Goal: Task Accomplishment & Management: Manage account settings

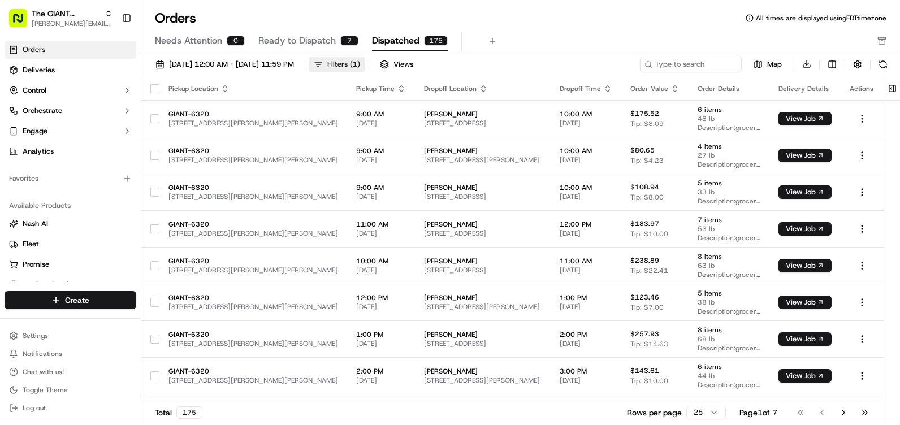
click at [360, 60] on div "Filters ( 1 )" at bounding box center [343, 64] width 33 height 10
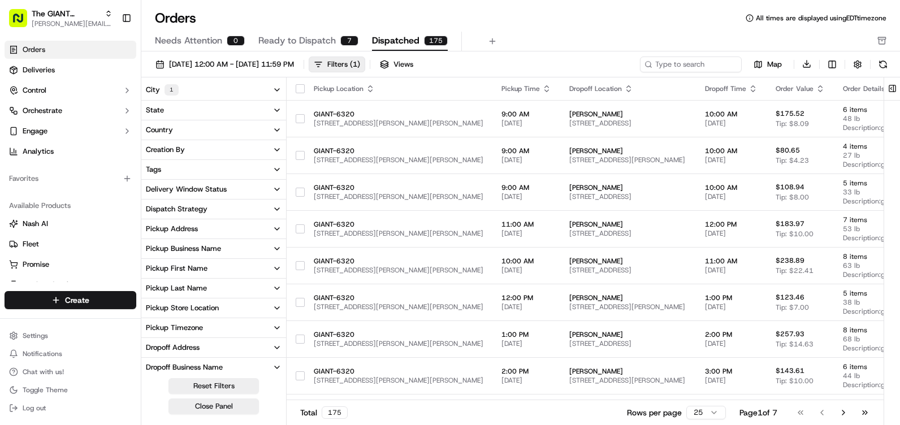
click at [240, 94] on button "City 1" at bounding box center [213, 90] width 145 height 20
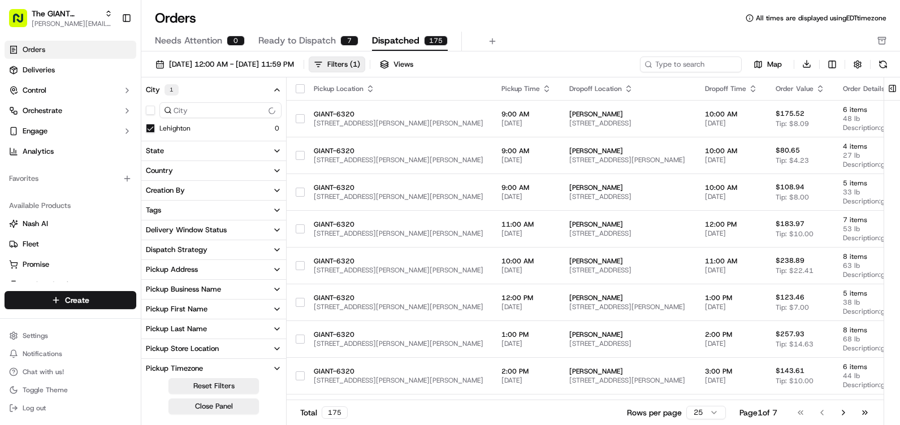
click at [248, 90] on button "City 1" at bounding box center [213, 90] width 145 height 20
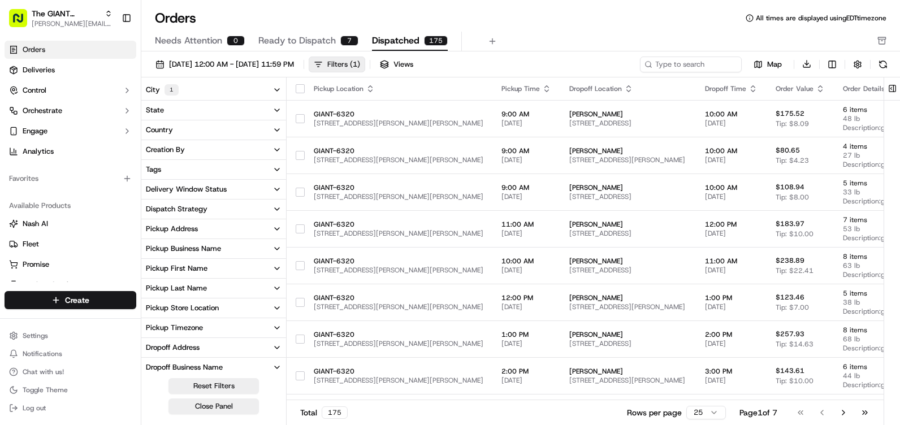
click at [360, 62] on div "Filters ( 1 )" at bounding box center [343, 64] width 33 height 10
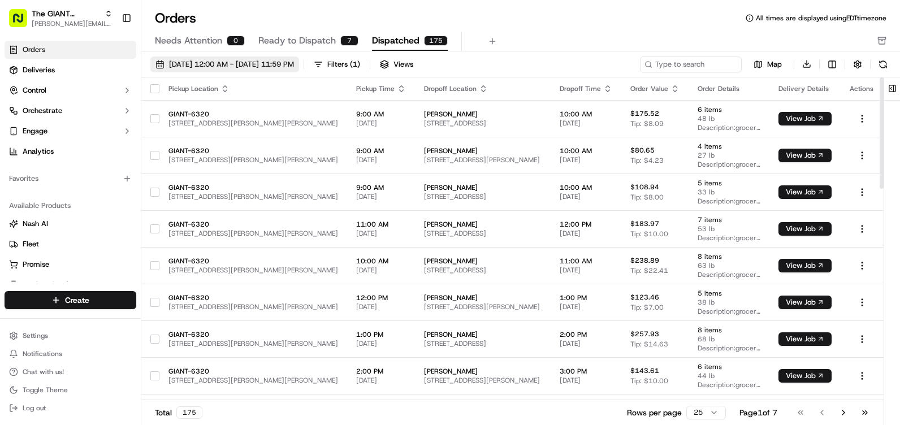
click at [284, 64] on span "[DATE] 12:00 AM - [DATE] 11:59 PM" at bounding box center [231, 64] width 125 height 10
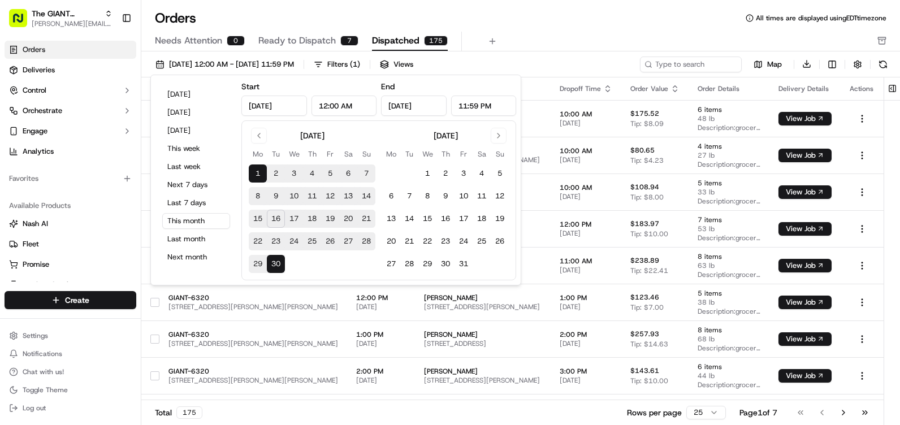
click at [272, 217] on button "16" at bounding box center [276, 219] width 18 height 18
type input "[DATE]"
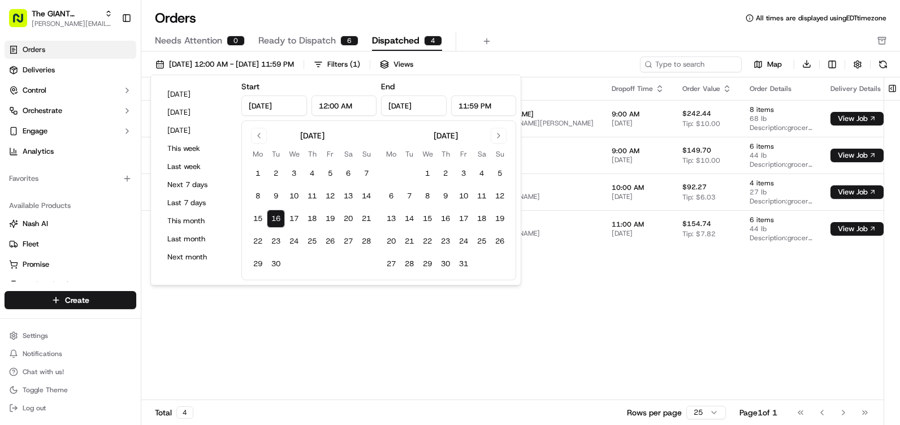
click at [575, 35] on div "Needs Attention 0 Ready to Dispatch 6 Dispatched 4" at bounding box center [513, 41] width 716 height 19
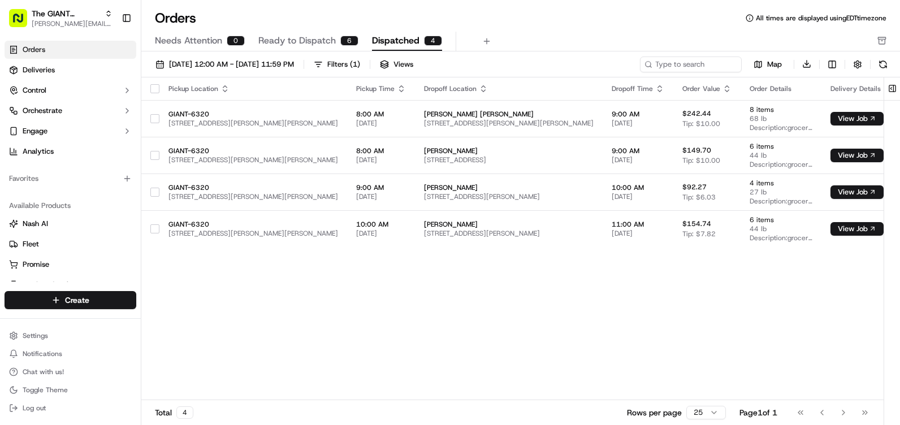
click at [898, 67] on div "[DATE] 12:00 AM - [DATE] 11:59 PM Filters ( 1 ) Views Map Download" at bounding box center [520, 66] width 759 height 21
click at [887, 67] on button at bounding box center [883, 65] width 16 height 16
click at [882, 61] on button at bounding box center [883, 65] width 16 height 16
click at [889, 66] on button at bounding box center [883, 65] width 16 height 16
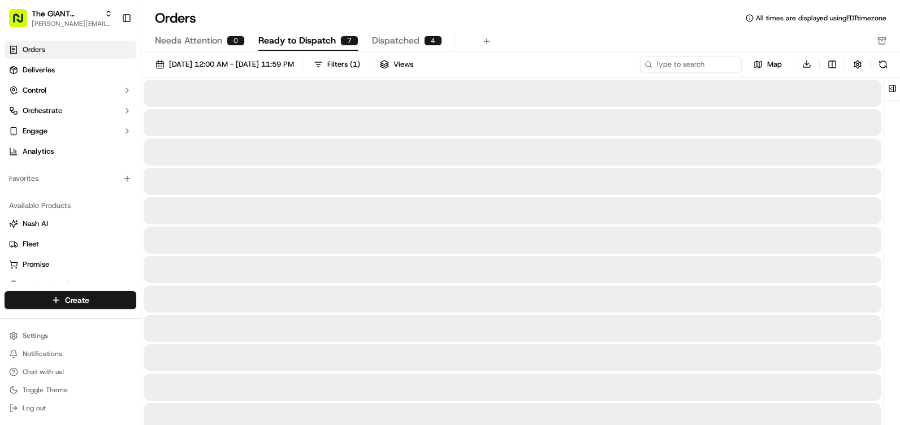
click at [287, 35] on span "Ready to Dispatch" at bounding box center [296, 41] width 77 height 14
click at [406, 40] on span "Dispatched" at bounding box center [395, 41] width 47 height 14
click at [307, 34] on span "Ready to Dispatch" at bounding box center [296, 41] width 77 height 14
click at [388, 32] on button "Dispatched 4" at bounding box center [407, 41] width 70 height 19
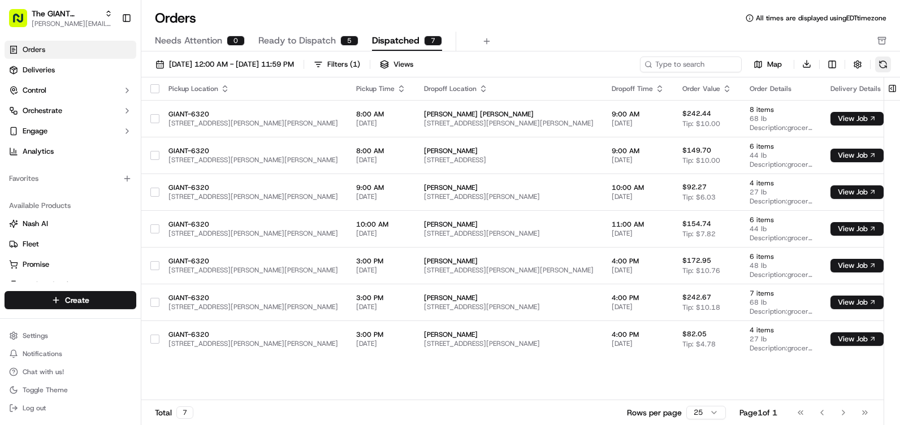
click at [890, 62] on button at bounding box center [883, 65] width 16 height 16
click at [885, 67] on button at bounding box center [883, 65] width 16 height 16
click at [293, 44] on span "Ready to Dispatch" at bounding box center [296, 41] width 77 height 14
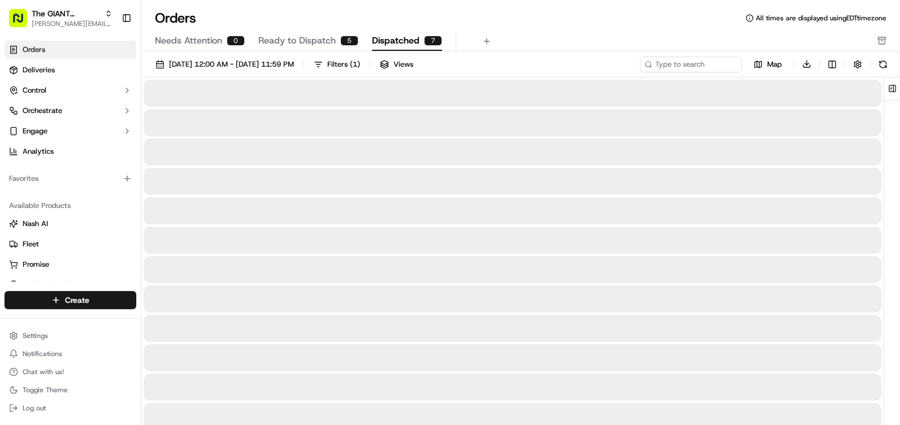
click at [385, 37] on span "Dispatched" at bounding box center [395, 41] width 47 height 14
click at [307, 43] on span "Ready to Dispatch" at bounding box center [296, 41] width 77 height 14
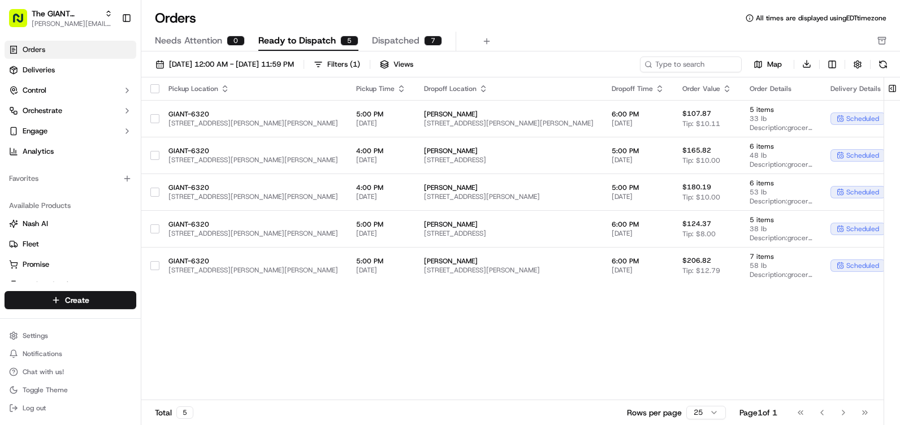
click at [393, 47] on span "Dispatched" at bounding box center [395, 41] width 47 height 14
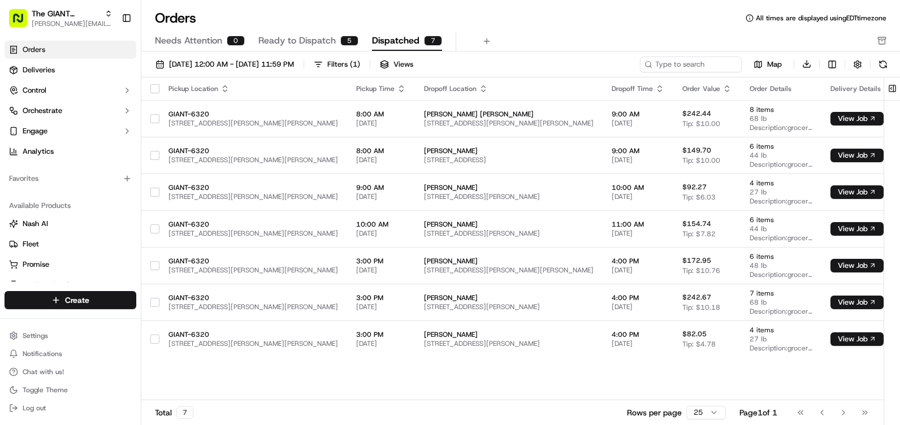
click at [327, 41] on span "Ready to Dispatch" at bounding box center [296, 41] width 77 height 14
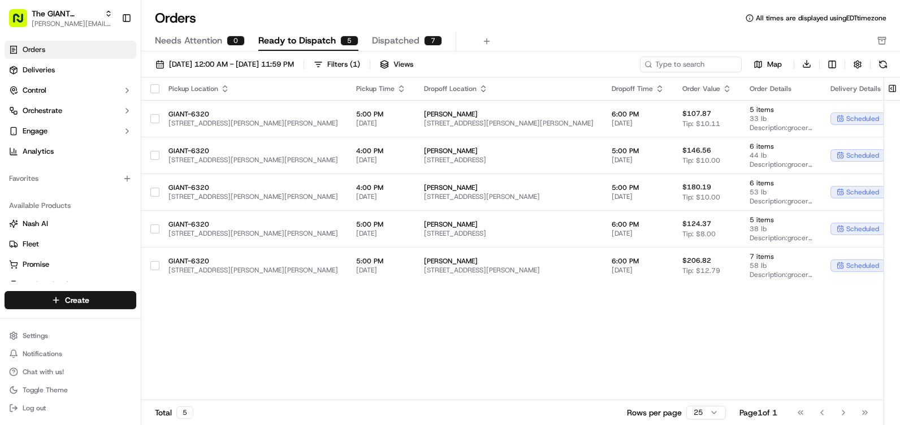
click at [397, 42] on span "Dispatched" at bounding box center [395, 41] width 47 height 14
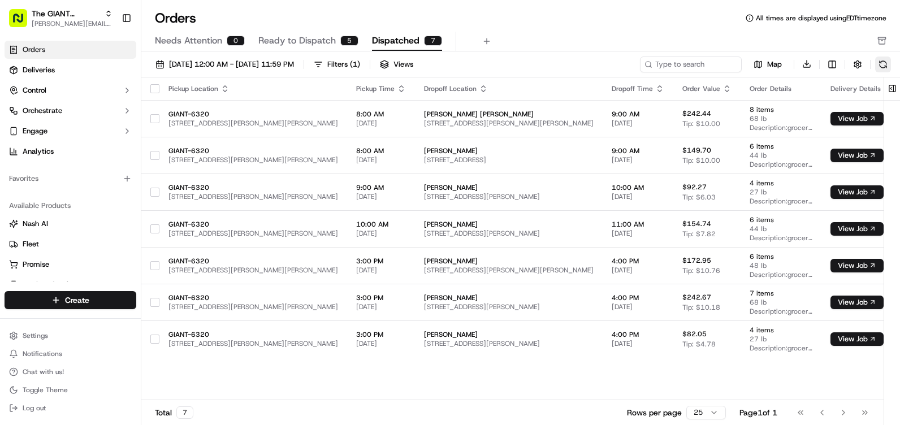
click at [875, 62] on button at bounding box center [883, 65] width 16 height 16
click at [280, 45] on span "Ready to Dispatch" at bounding box center [296, 41] width 77 height 14
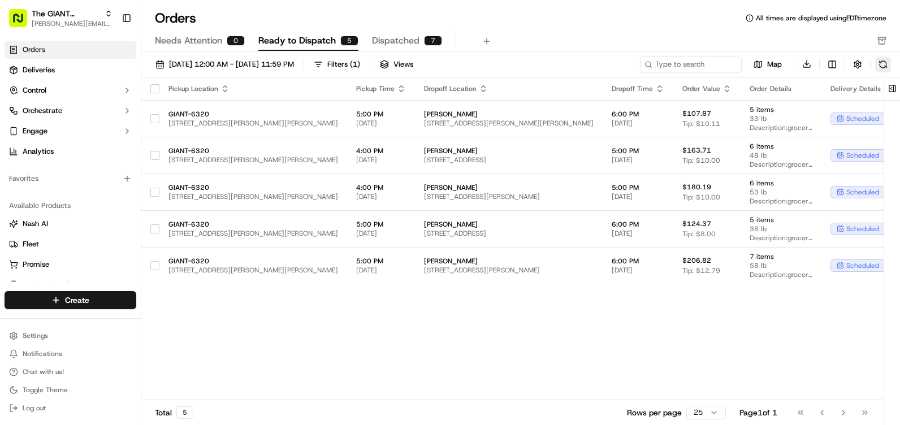
click at [887, 63] on button at bounding box center [883, 65] width 16 height 16
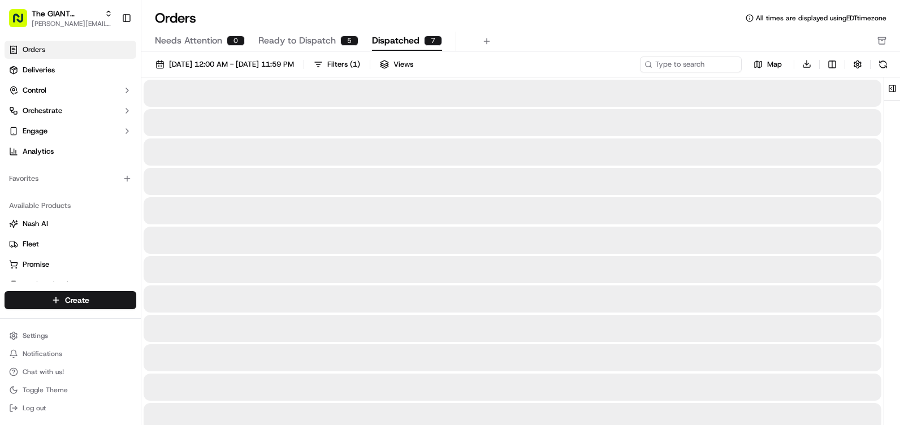
click at [393, 41] on span "Dispatched" at bounding box center [395, 41] width 47 height 14
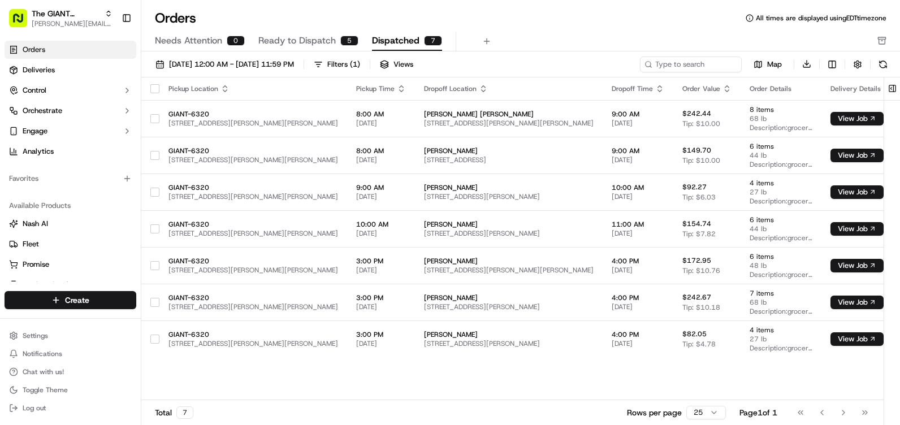
click at [297, 38] on span "Ready to Dispatch" at bounding box center [296, 41] width 77 height 14
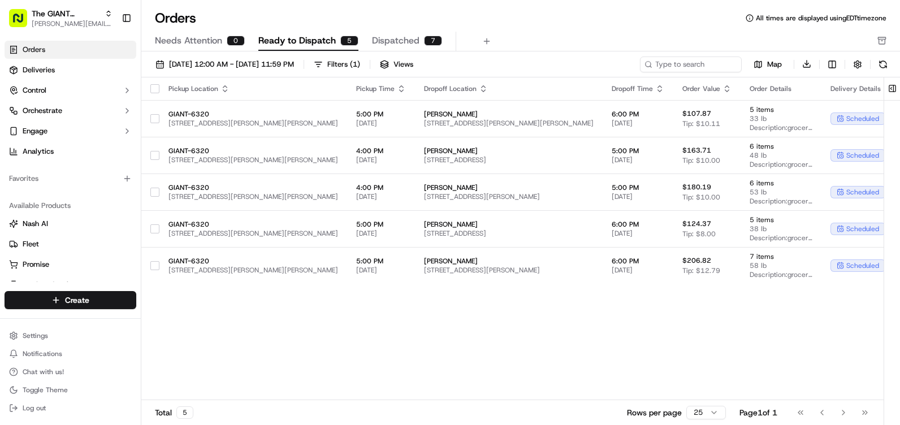
click at [384, 45] on span "Dispatched" at bounding box center [395, 41] width 47 height 14
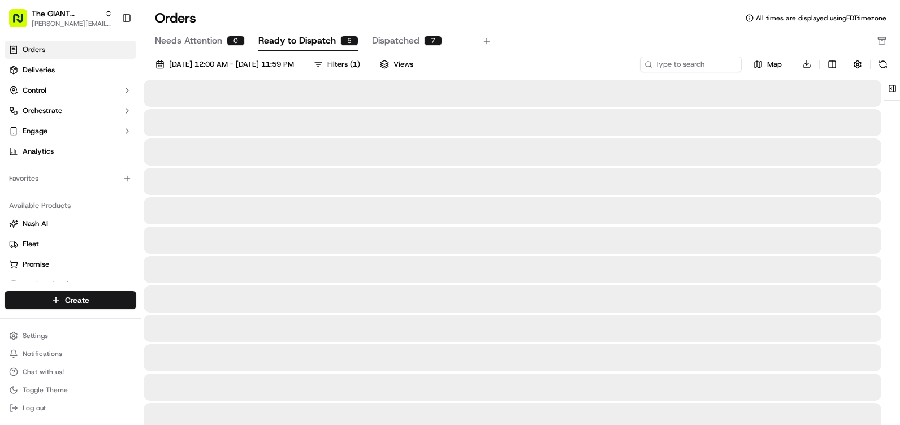
click at [296, 45] on span "Ready to Dispatch" at bounding box center [296, 41] width 77 height 14
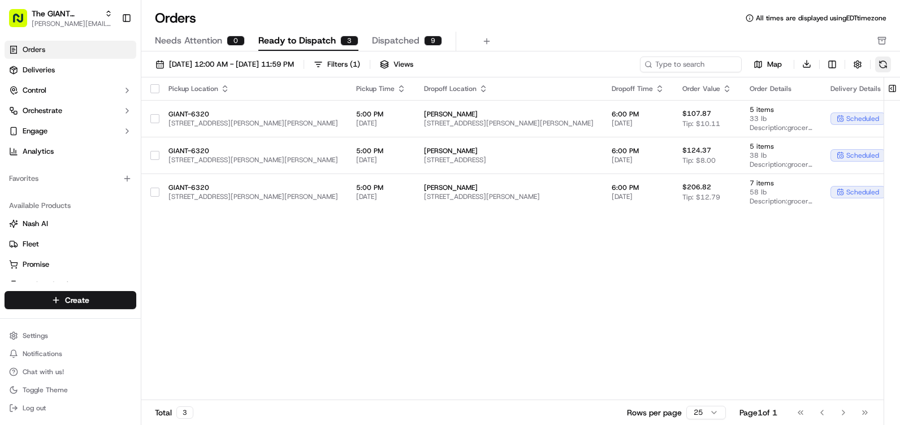
click at [884, 65] on button at bounding box center [883, 65] width 16 height 16
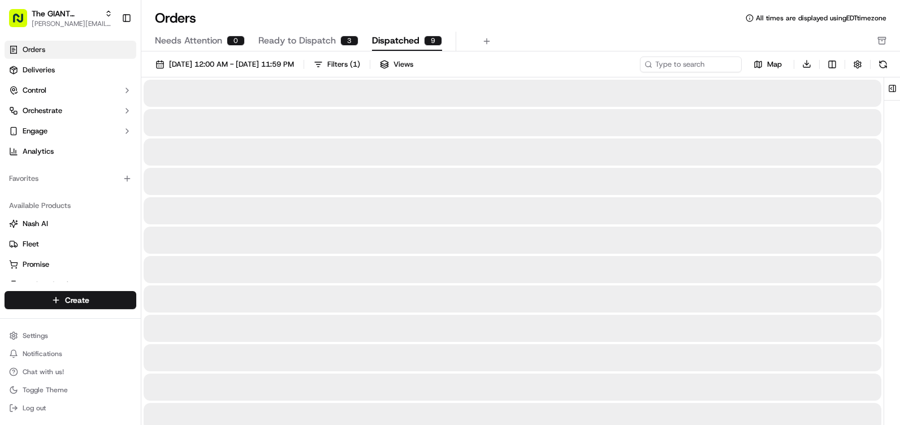
click at [387, 45] on span "Dispatched" at bounding box center [395, 41] width 47 height 14
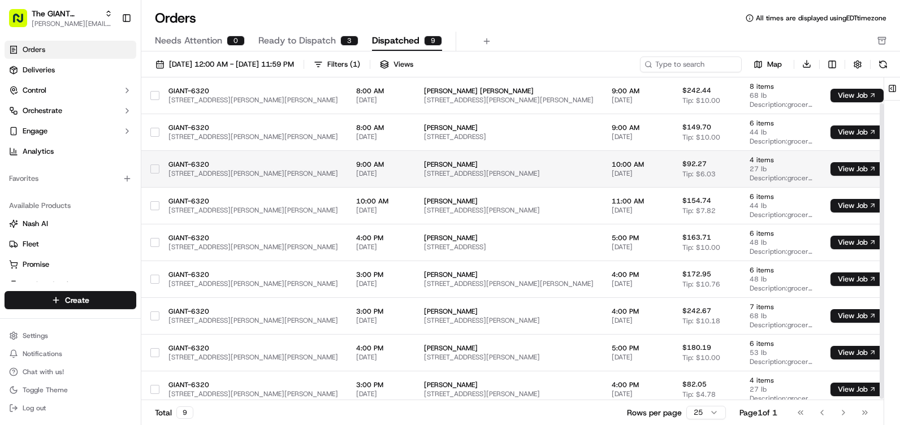
scroll to position [30, 0]
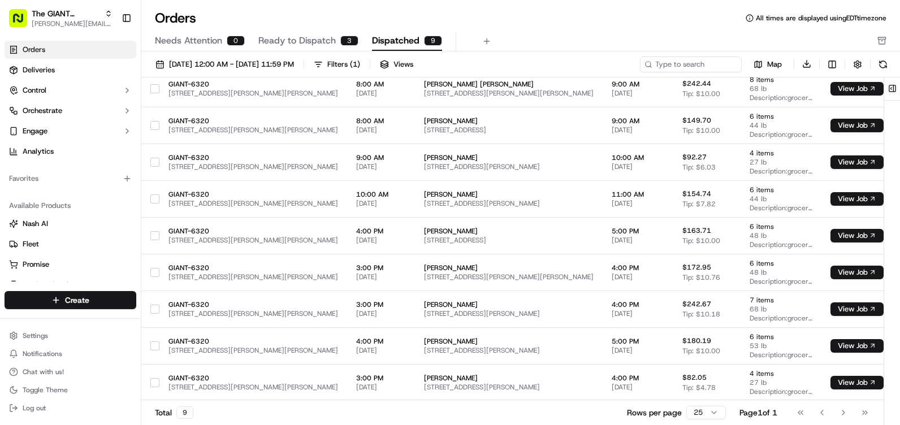
click at [330, 45] on span "Ready to Dispatch" at bounding box center [296, 41] width 77 height 14
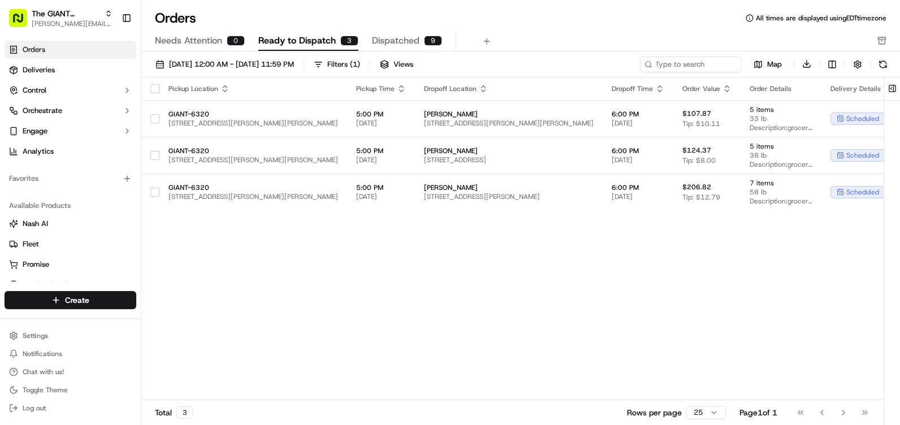
click at [383, 44] on span "Dispatched" at bounding box center [395, 41] width 47 height 14
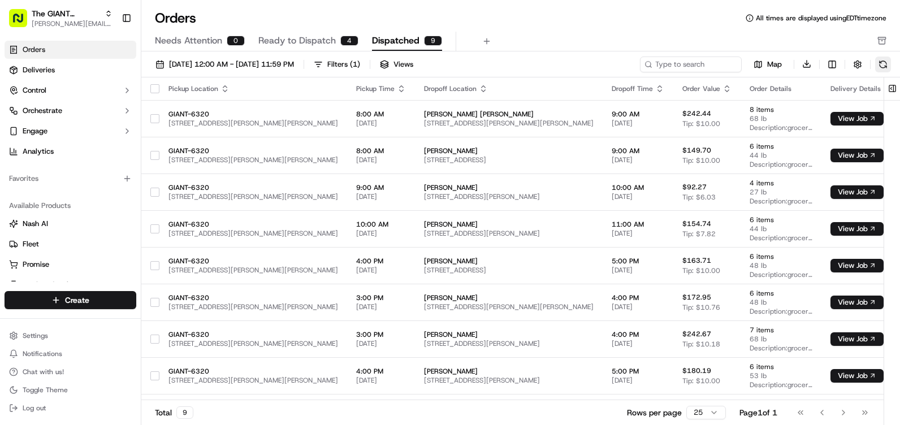
click at [882, 63] on button at bounding box center [883, 65] width 16 height 16
click at [878, 61] on button at bounding box center [883, 65] width 16 height 16
click at [899, 66] on div "[DATE] 12:00 AM - [DATE] 11:59 PM Filters ( 1 ) Views Map Download" at bounding box center [520, 66] width 759 height 21
click at [885, 66] on button at bounding box center [883, 65] width 16 height 16
click at [882, 59] on button at bounding box center [883, 65] width 16 height 16
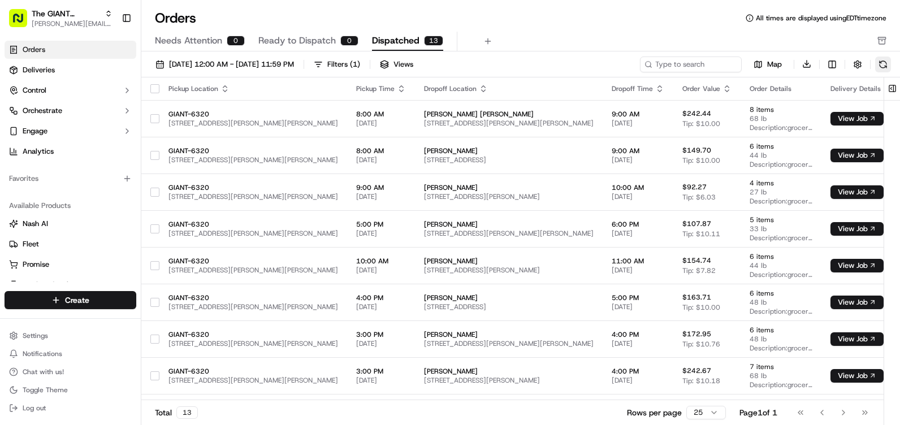
click at [889, 68] on button at bounding box center [883, 65] width 16 height 16
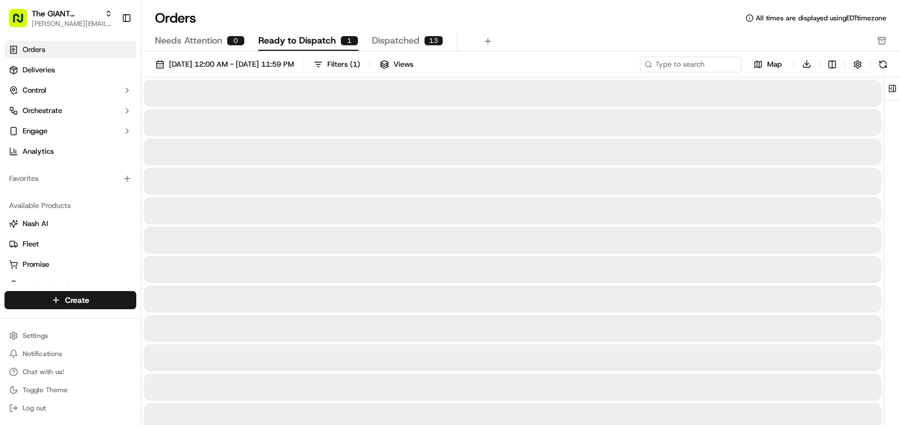
click at [332, 44] on span "Ready to Dispatch" at bounding box center [296, 41] width 77 height 14
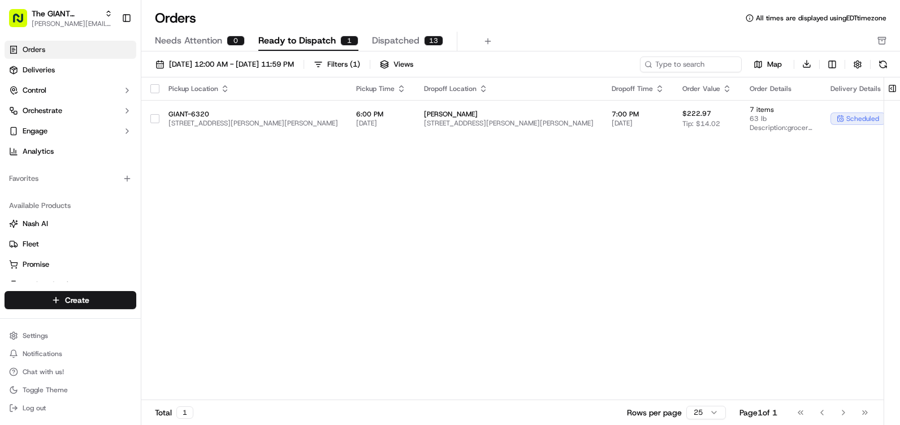
click at [395, 42] on span "Dispatched" at bounding box center [395, 41] width 47 height 14
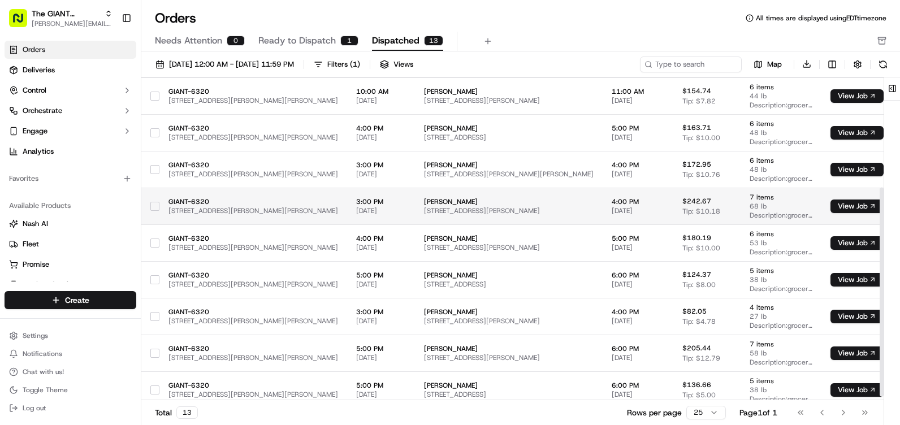
scroll to position [177, 0]
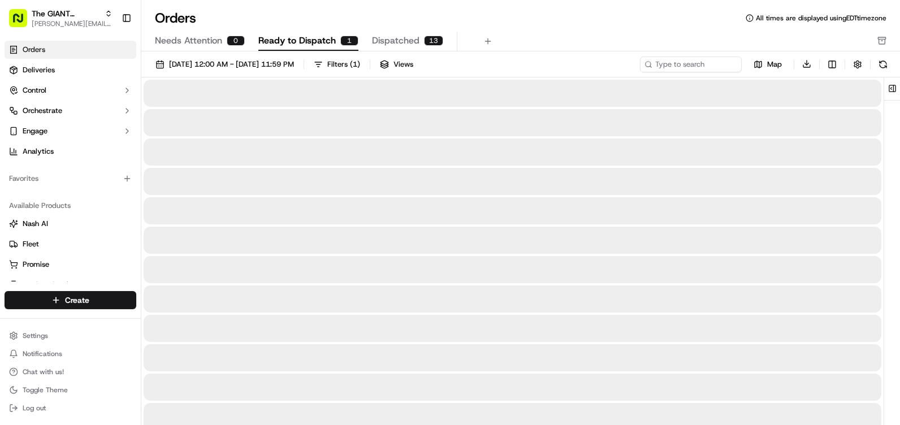
click at [320, 44] on span "Ready to Dispatch" at bounding box center [296, 41] width 77 height 14
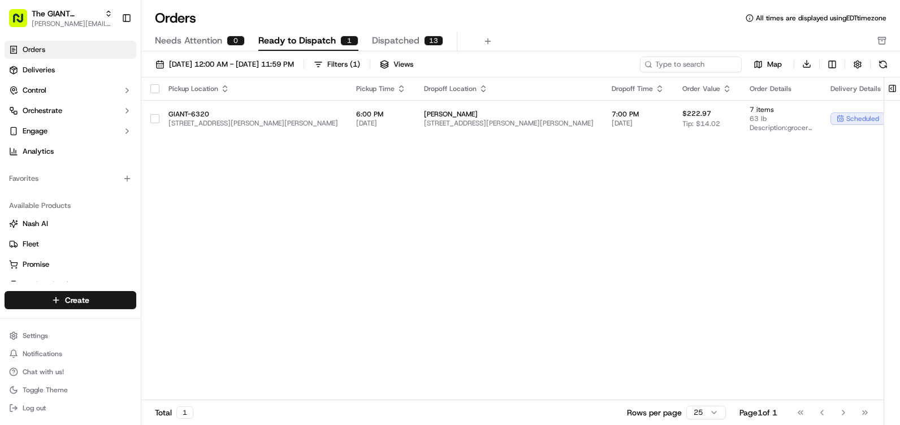
click at [227, 49] on button "Needs Attention 0" at bounding box center [200, 41] width 90 height 19
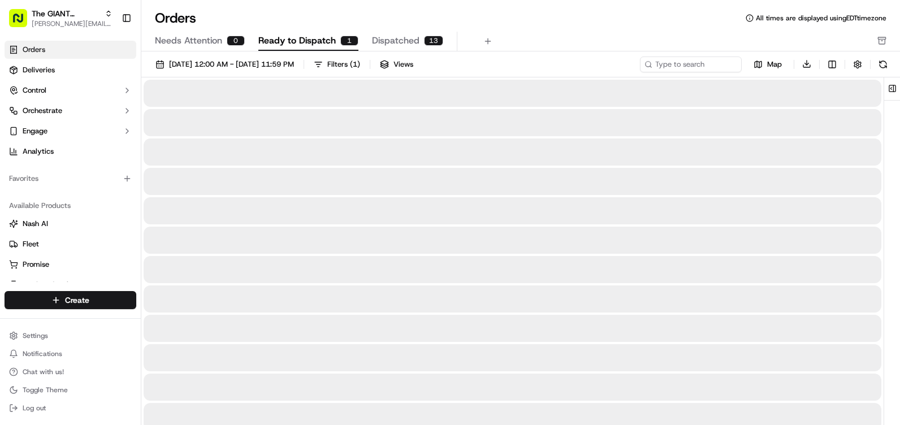
click at [277, 40] on span "Ready to Dispatch" at bounding box center [296, 41] width 77 height 14
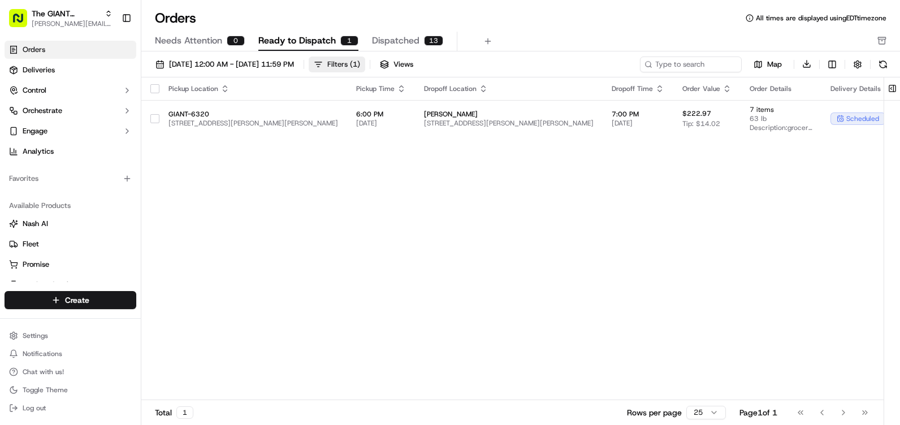
click at [364, 59] on button "Filters ( 1 )" at bounding box center [337, 65] width 57 height 16
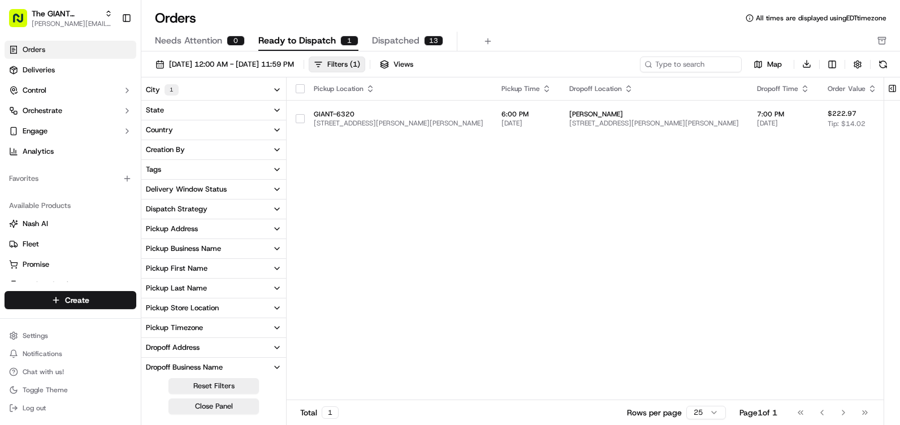
click at [259, 92] on button "City 1" at bounding box center [213, 90] width 145 height 20
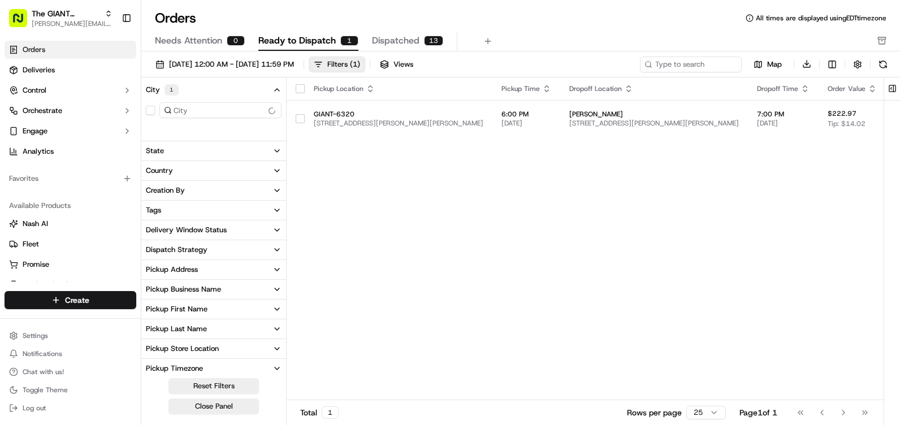
click at [262, 89] on button "City 1" at bounding box center [213, 90] width 145 height 20
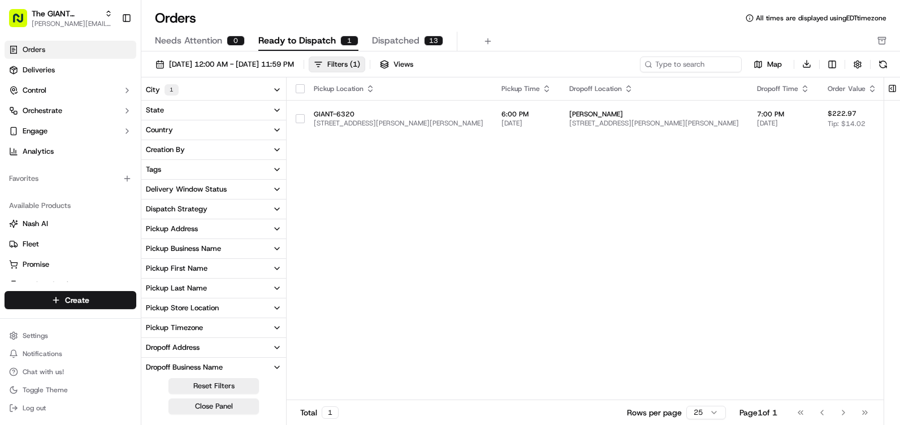
click at [257, 79] on div "City 1 State Country Creation By Tags Delivery Window Status Dispatch Strategy …" at bounding box center [213, 252] width 145 height 351
click at [257, 82] on button "City 1" at bounding box center [213, 90] width 145 height 20
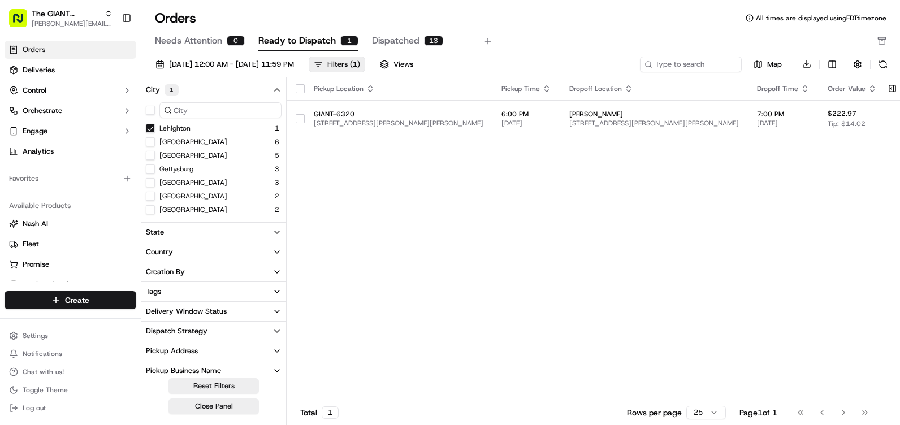
click at [257, 83] on button "City 1" at bounding box center [213, 90] width 145 height 20
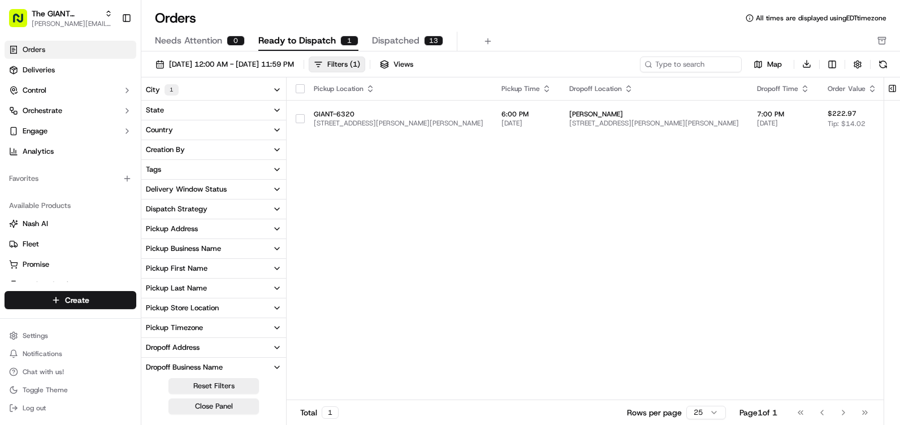
click at [354, 152] on div "Pickup Location Pickup Time Dropoff Location Dropoff Time Order Value Order Det…" at bounding box center [765, 238] width 957 height 323
click at [314, 51] on div "[DATE] 12:00 AM - [DATE] 11:59 PM Filters ( 1 ) Views Map Download City 1 State…" at bounding box center [520, 242] width 759 height 382
click at [314, 46] on span "Ready to Dispatch" at bounding box center [296, 41] width 77 height 14
click at [307, 33] on button "Ready to Dispatch 1" at bounding box center [308, 41] width 100 height 19
click at [365, 63] on button "Filters ( 1 )" at bounding box center [337, 65] width 57 height 16
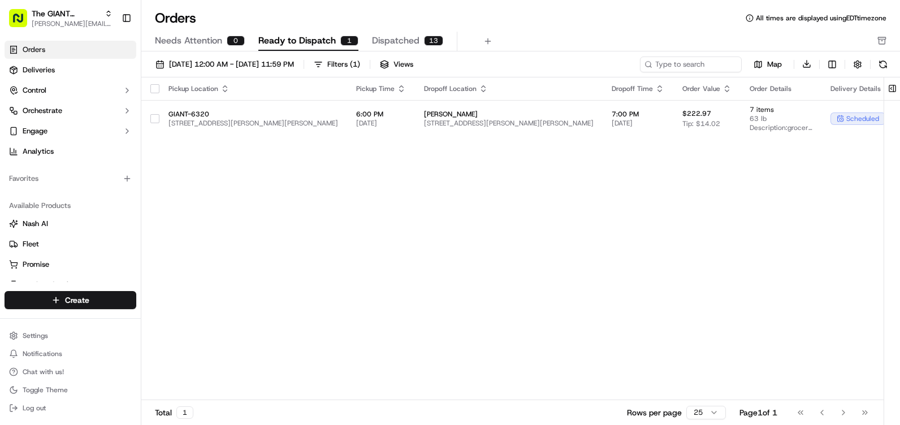
click at [407, 34] on span "Dispatched" at bounding box center [395, 41] width 47 height 14
